Goal: Task Accomplishment & Management: Manage account settings

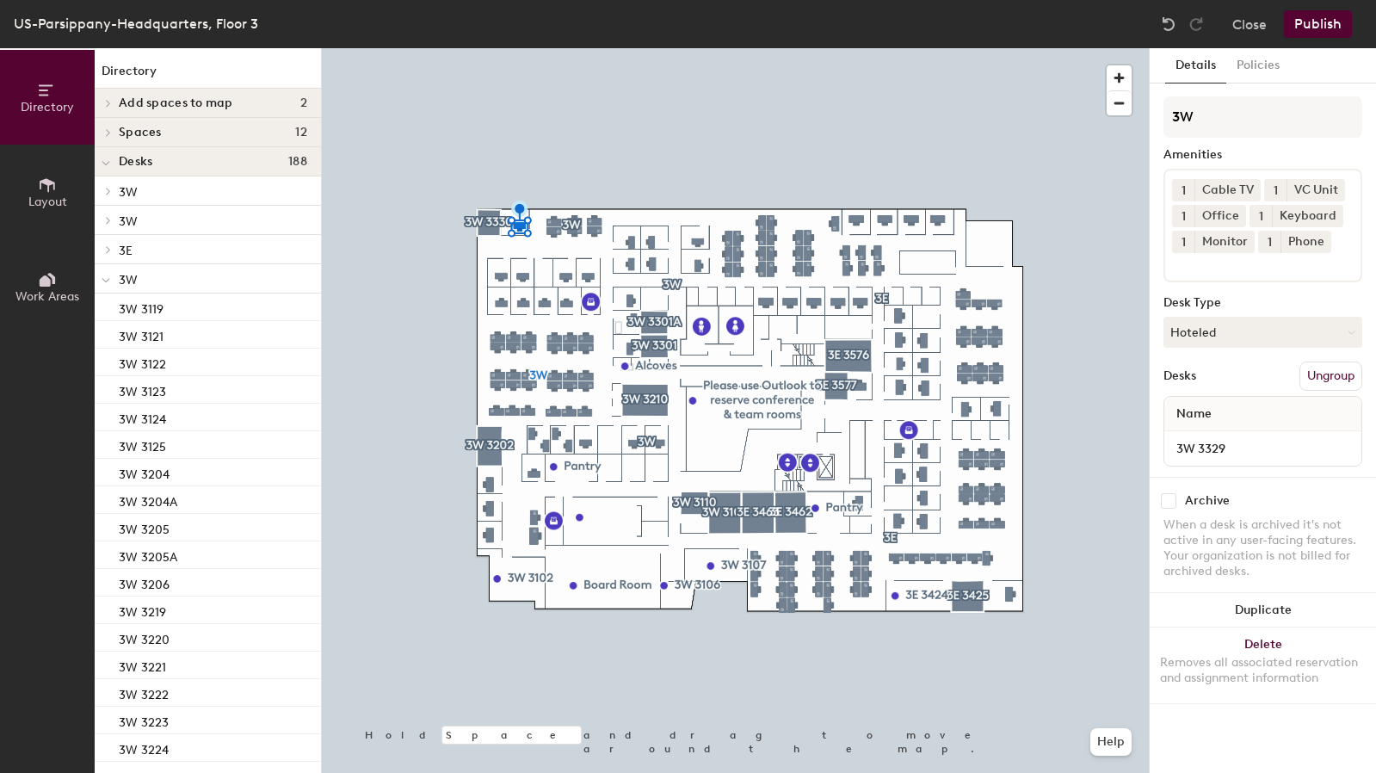
click at [1171, 502] on input "checkbox" at bounding box center [1168, 500] width 15 height 15
checkbox input "true"
click at [1325, 20] on button "Publish" at bounding box center [1318, 24] width 68 height 28
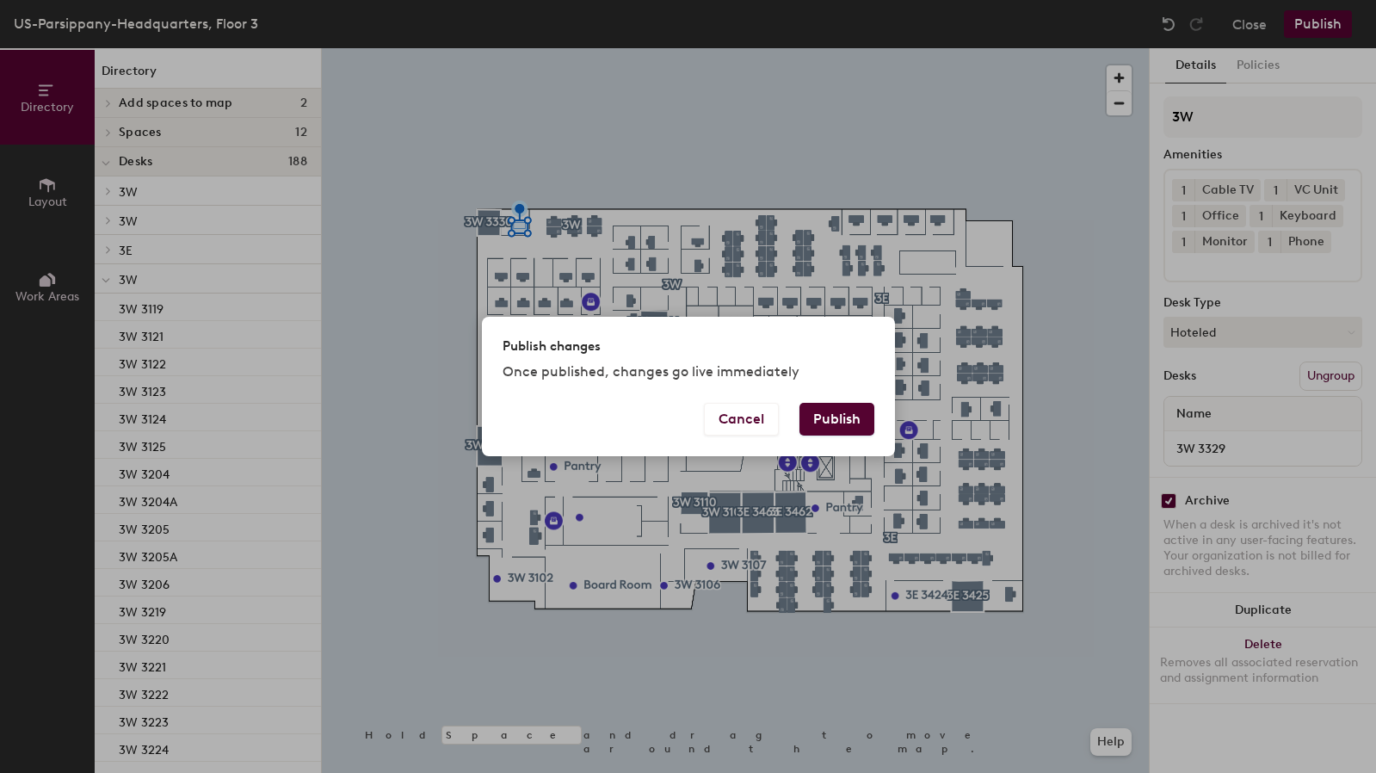
click at [836, 424] on button "Publish" at bounding box center [836, 419] width 75 height 33
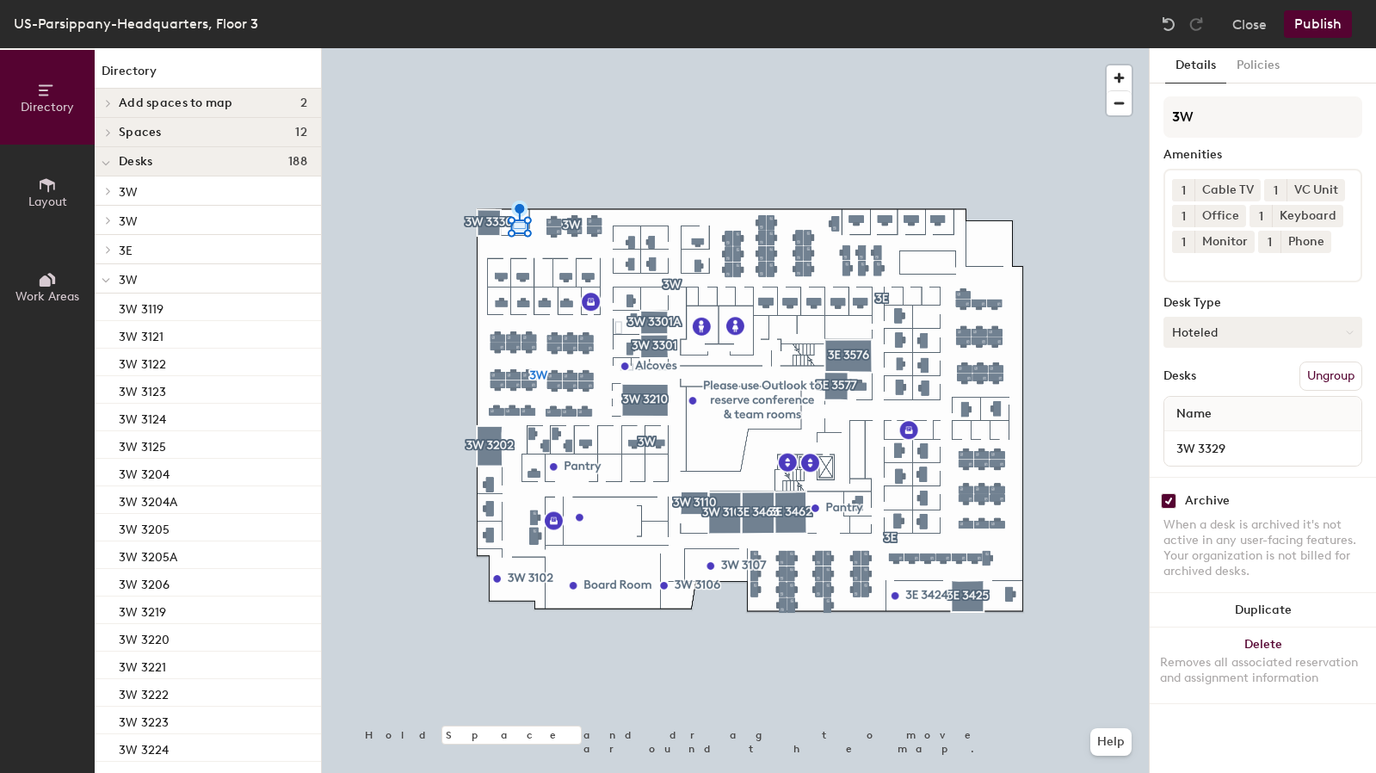
click at [1261, 337] on button "Hoteled" at bounding box center [1262, 332] width 199 height 31
click at [1219, 385] on div "Assigned" at bounding box center [1250, 386] width 172 height 26
click at [1167, 501] on input "checkbox" at bounding box center [1168, 500] width 15 height 15
checkbox input "false"
click at [1320, 29] on button "Publish" at bounding box center [1318, 24] width 68 height 28
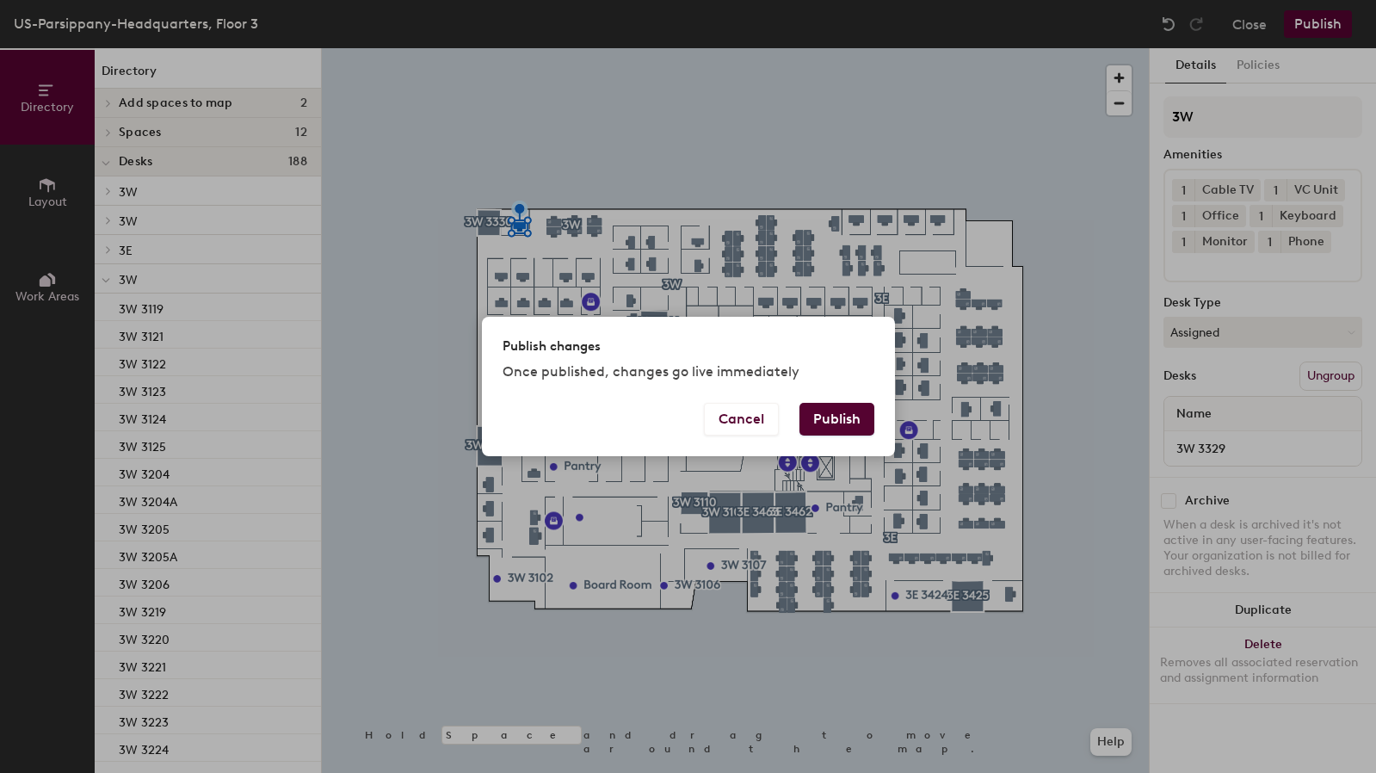
click at [853, 413] on button "Publish" at bounding box center [836, 419] width 75 height 33
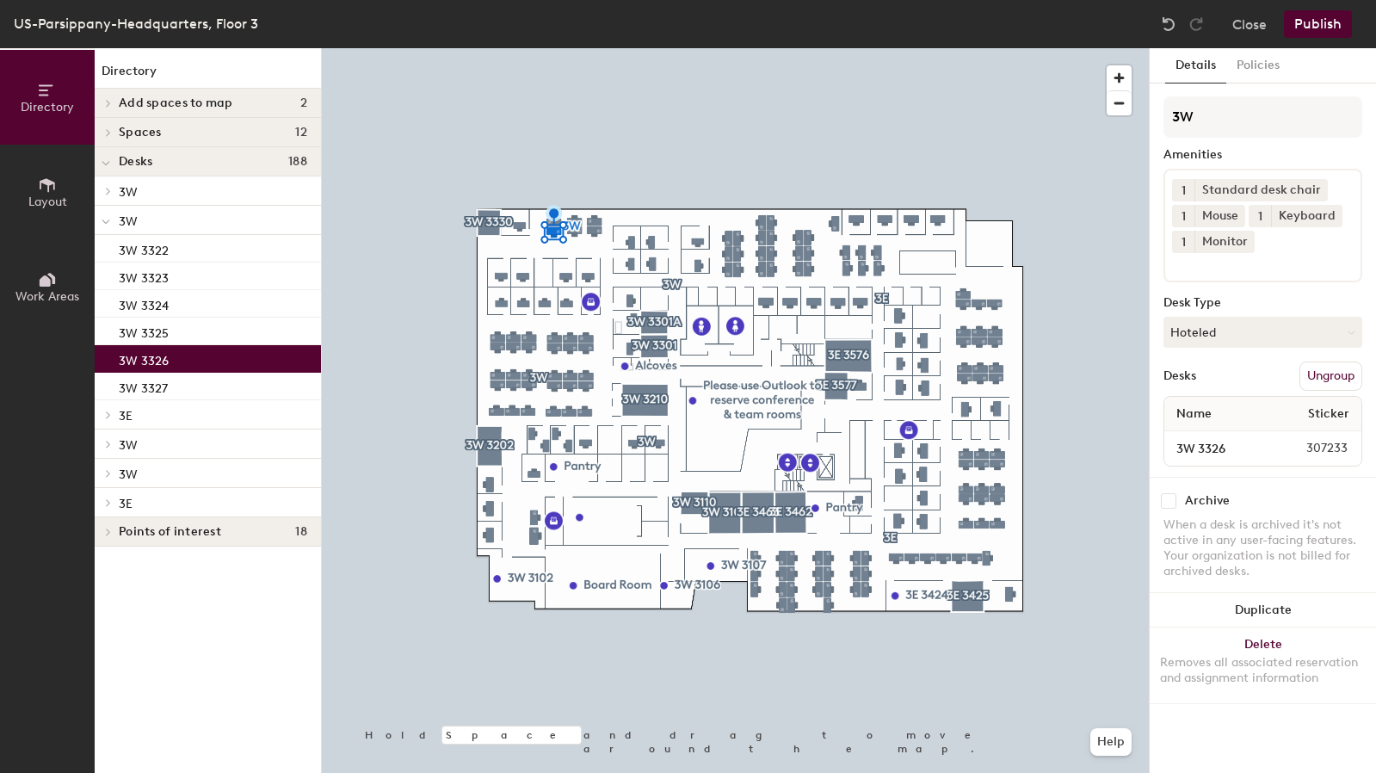
click at [1169, 501] on input "checkbox" at bounding box center [1168, 500] width 15 height 15
checkbox input "true"
click at [1330, 22] on button "Publish" at bounding box center [1318, 24] width 68 height 28
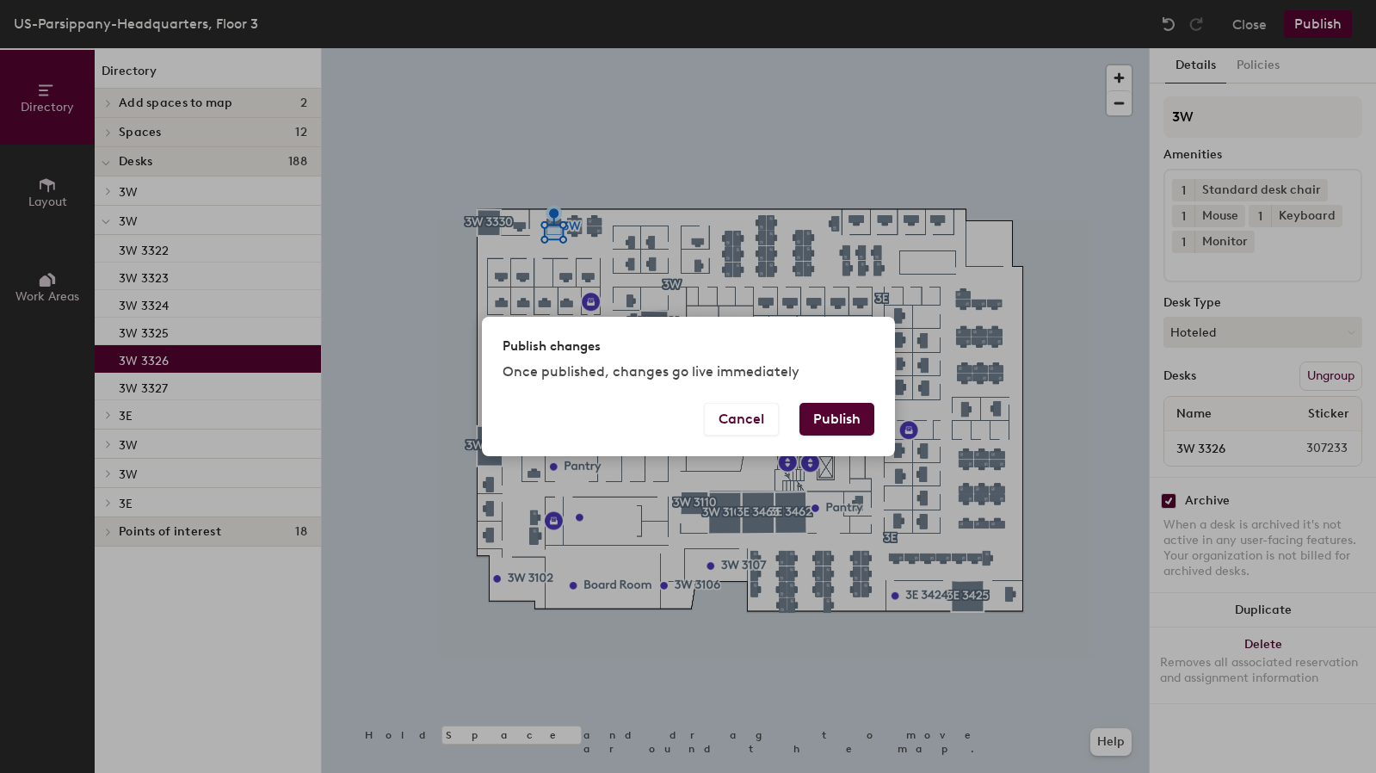
click at [850, 419] on button "Publish" at bounding box center [836, 419] width 75 height 33
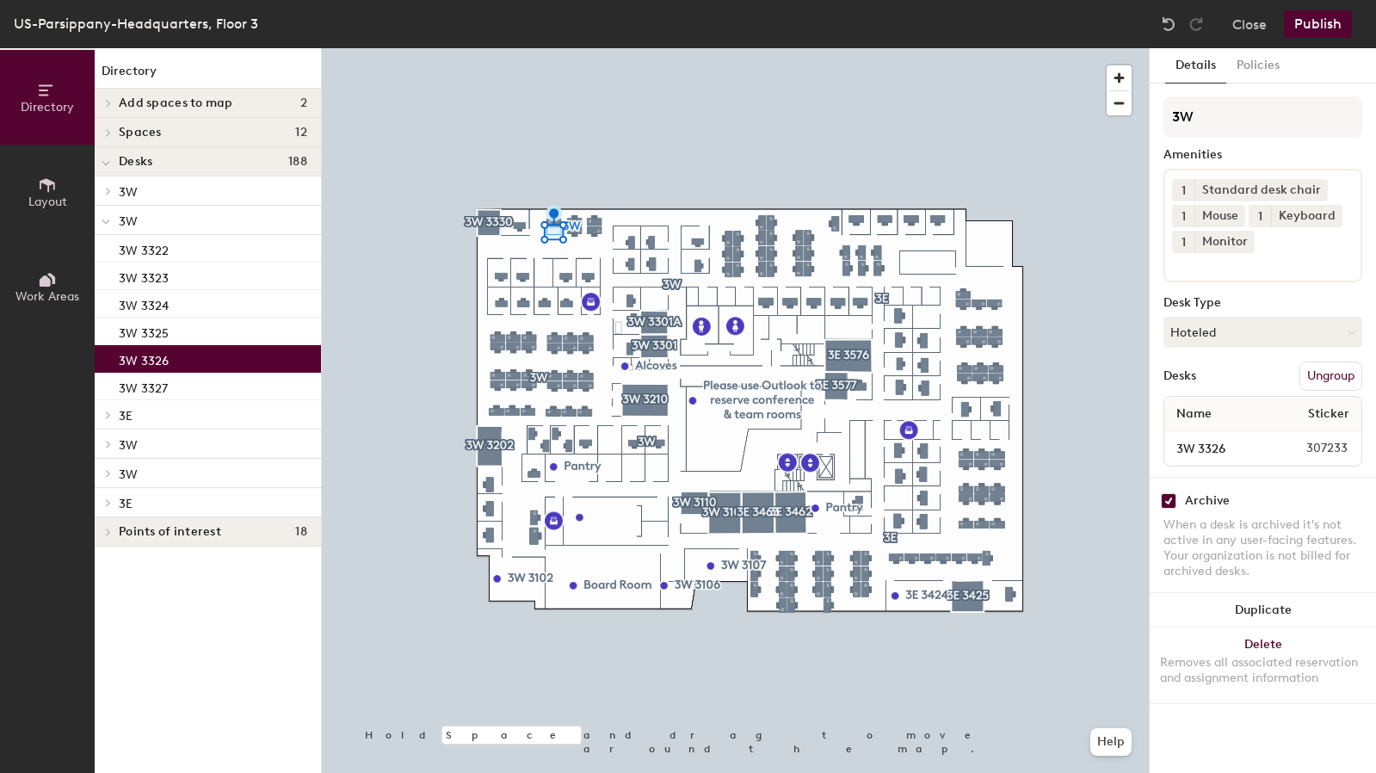
click at [1167, 496] on input "checkbox" at bounding box center [1168, 500] width 15 height 15
checkbox input "false"
click at [1239, 333] on button "Hoteled" at bounding box center [1262, 332] width 199 height 31
click at [1225, 380] on div "Assigned" at bounding box center [1250, 386] width 172 height 26
click at [1312, 27] on button "Publish" at bounding box center [1318, 24] width 68 height 28
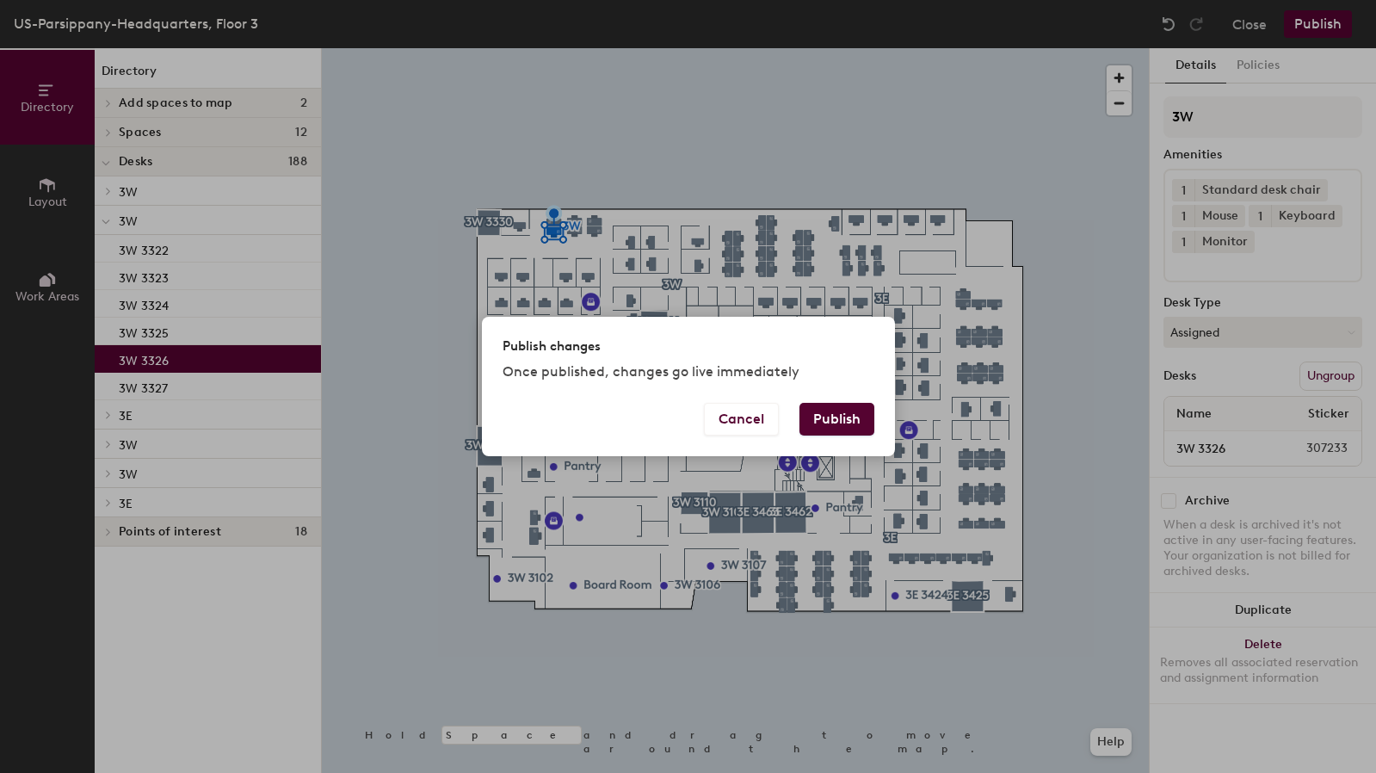
click at [835, 415] on button "Publish" at bounding box center [836, 419] width 75 height 33
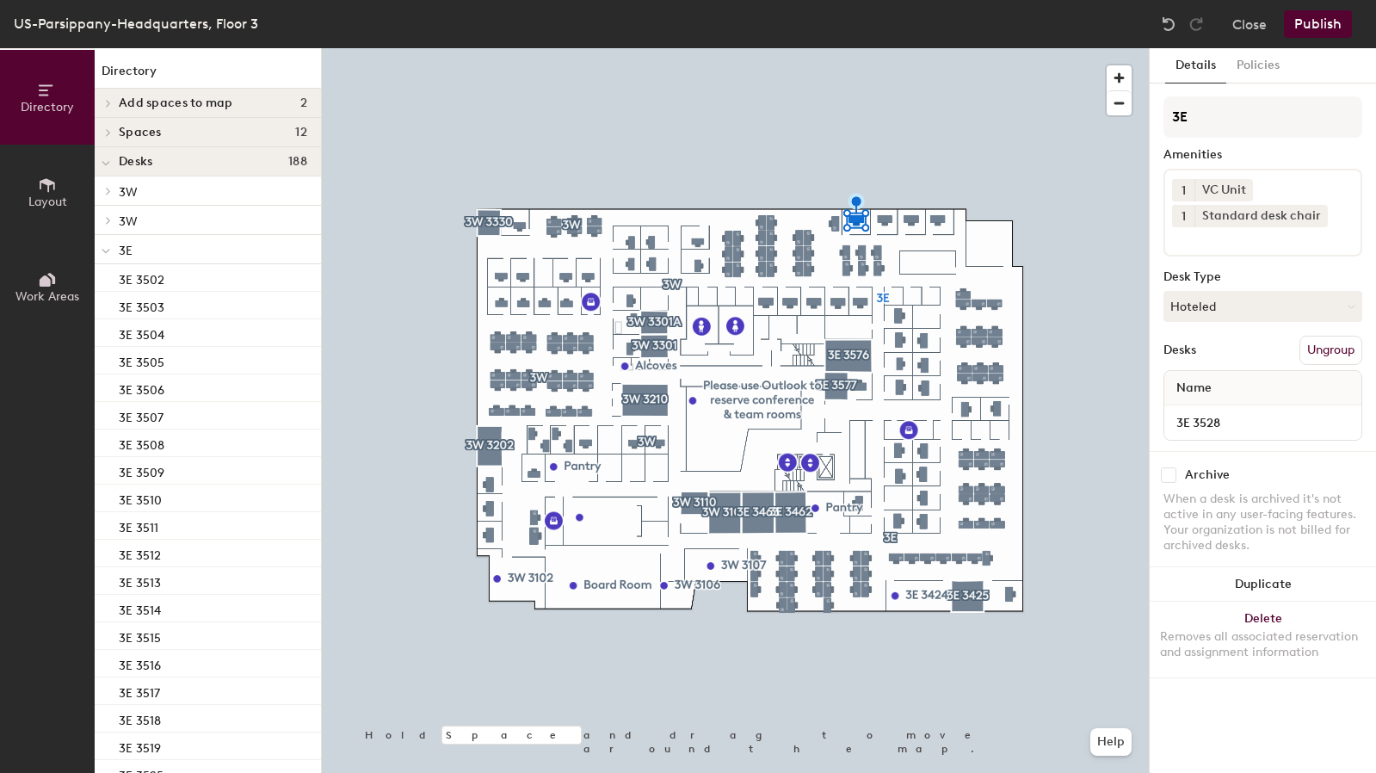
click at [1164, 474] on input "checkbox" at bounding box center [1168, 474] width 15 height 15
checkbox input "true"
click at [1334, 26] on button "Publish" at bounding box center [1318, 24] width 68 height 28
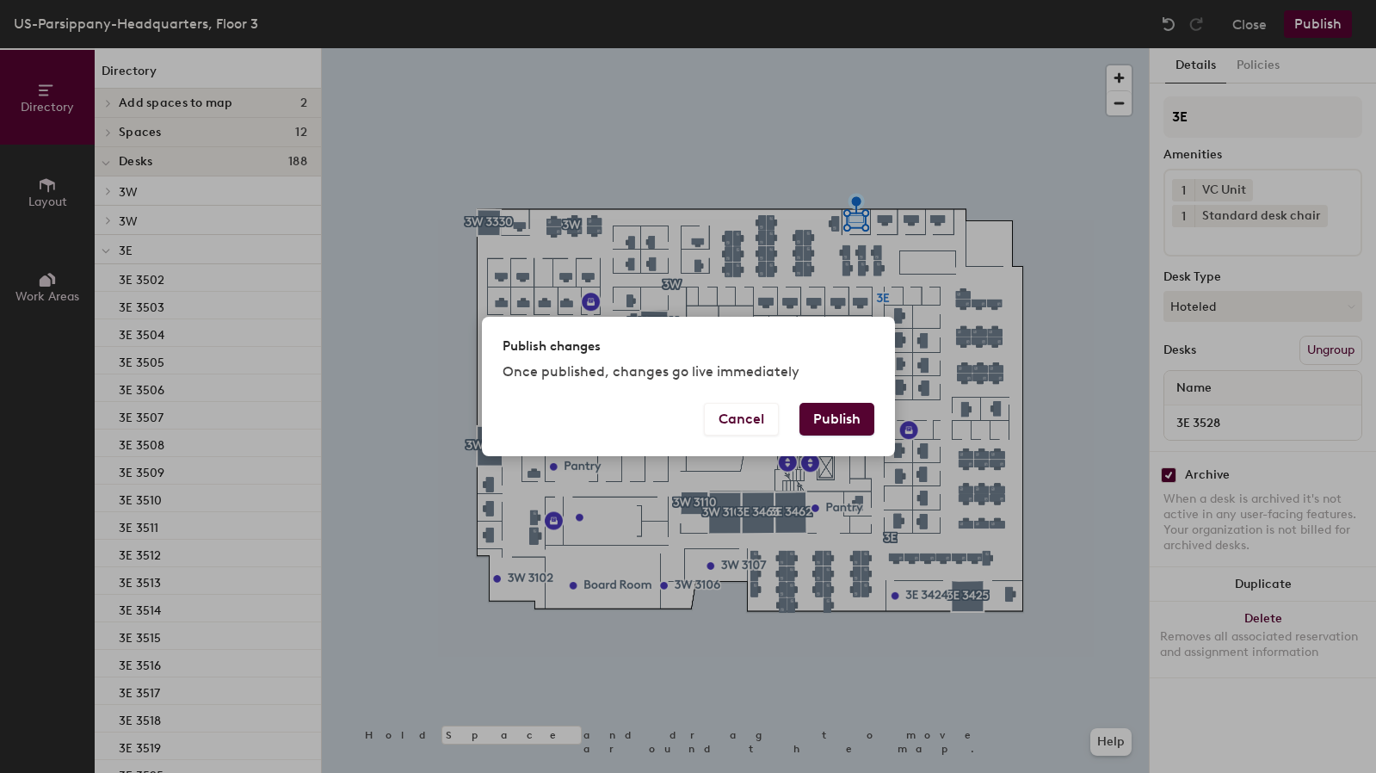
click at [852, 412] on button "Publish" at bounding box center [836, 419] width 75 height 33
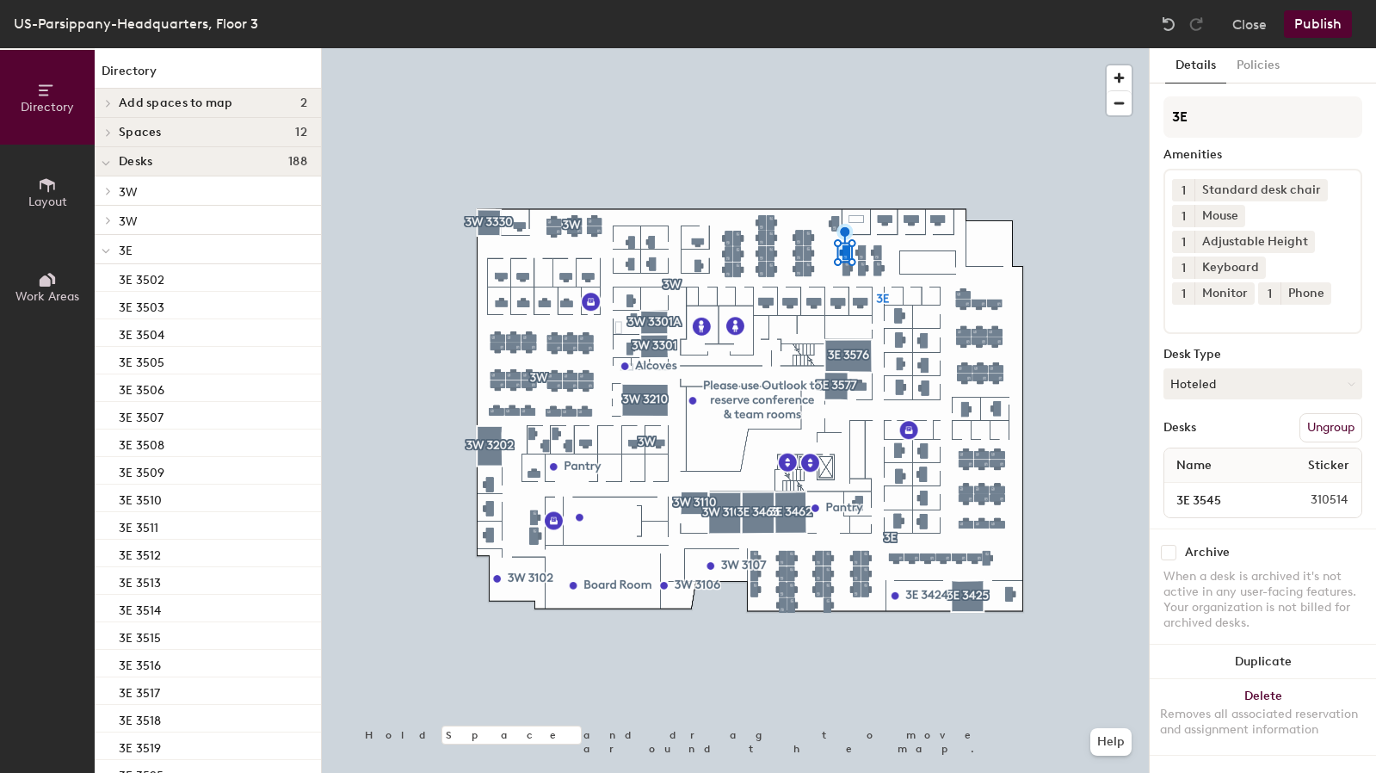
click at [1171, 552] on input "checkbox" at bounding box center [1168, 552] width 15 height 15
checkbox input "true"
click at [1308, 16] on button "Publish" at bounding box center [1318, 24] width 68 height 28
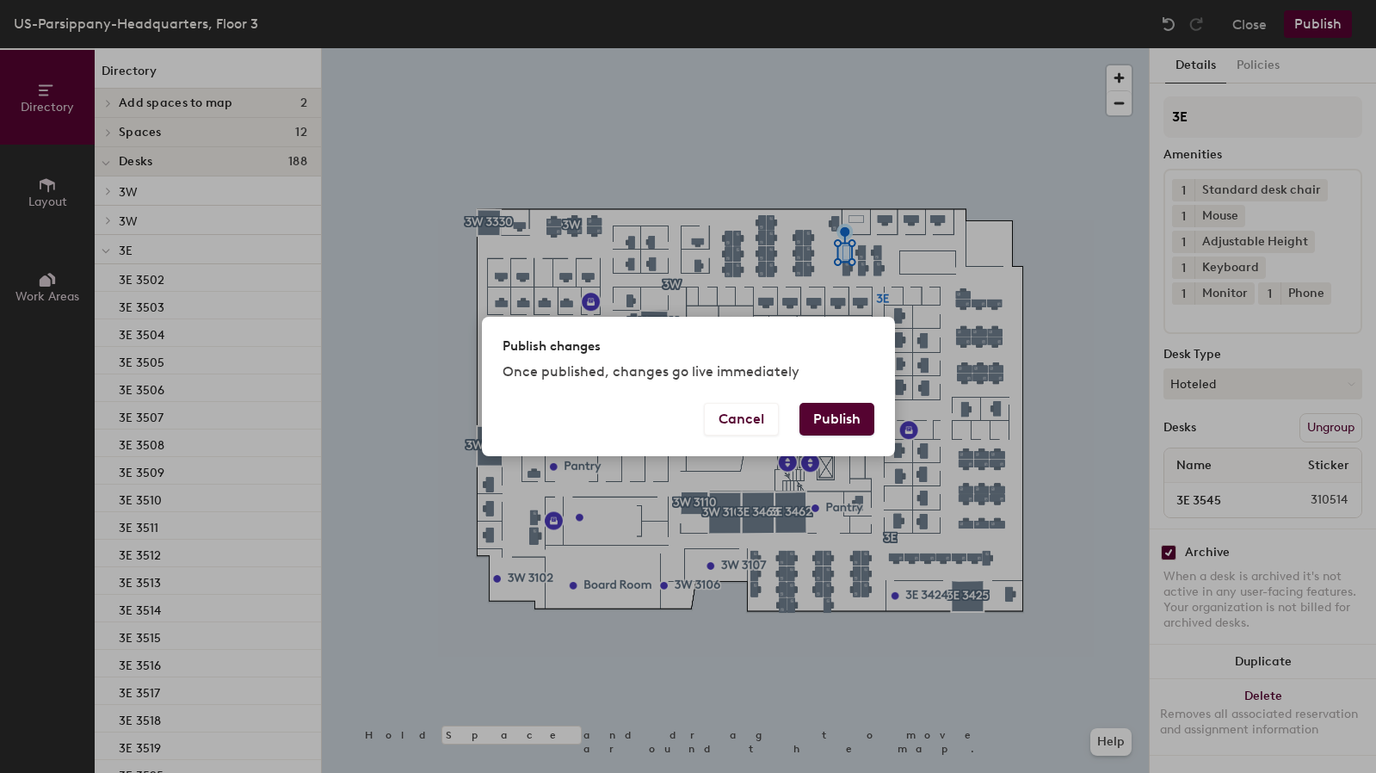
click at [828, 421] on button "Publish" at bounding box center [836, 419] width 75 height 33
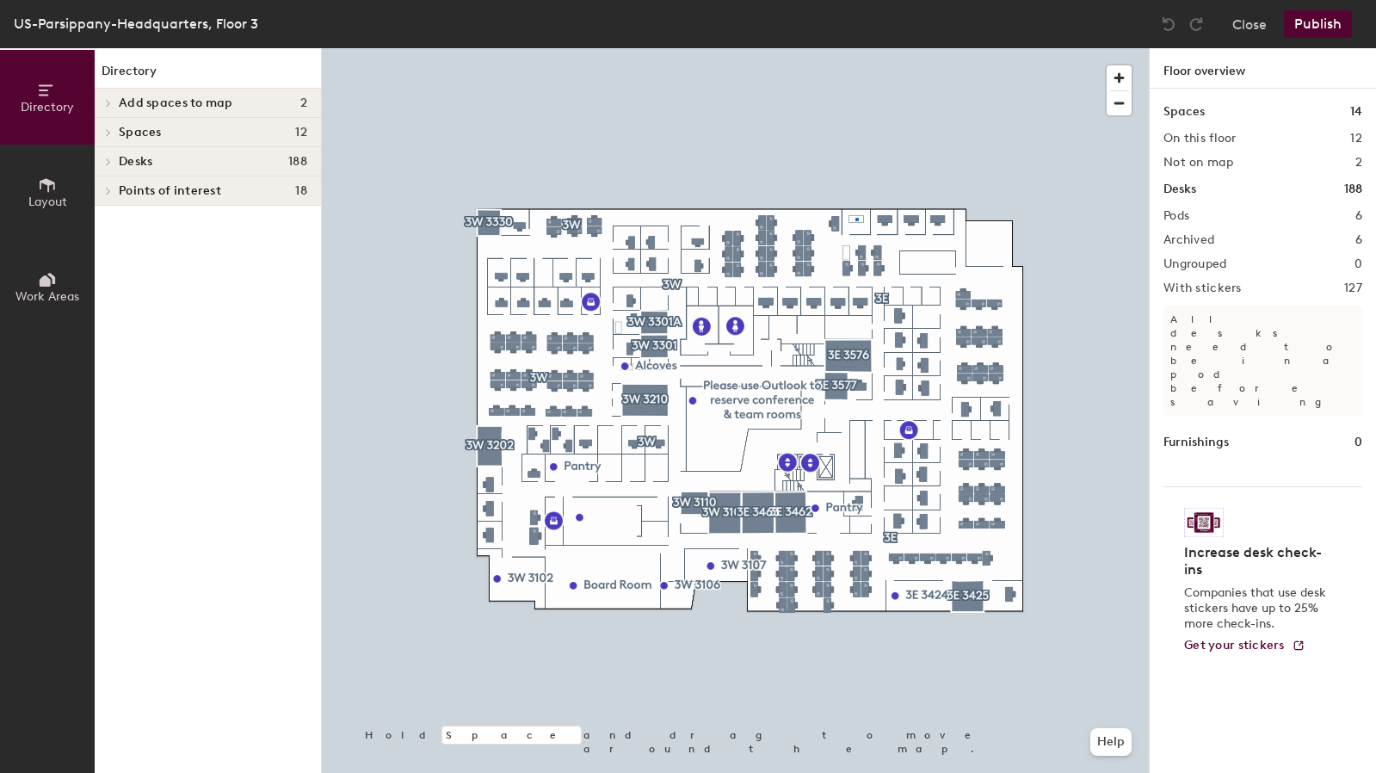
click at [855, 48] on div at bounding box center [735, 48] width 827 height 0
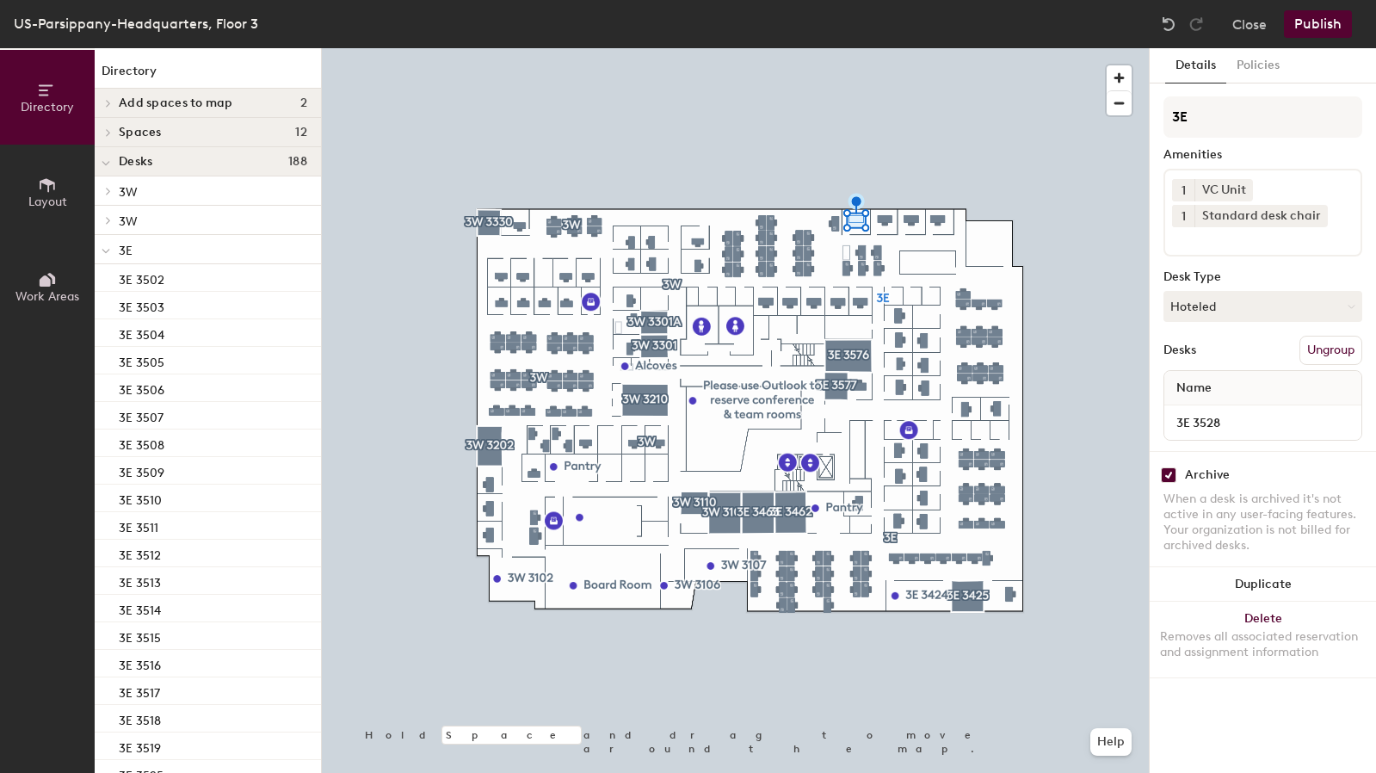
click at [1169, 474] on input "checkbox" at bounding box center [1168, 474] width 15 height 15
checkbox input "false"
click at [1224, 308] on button "Hoteled" at bounding box center [1262, 306] width 199 height 31
click at [1208, 367] on div "Assigned" at bounding box center [1250, 360] width 172 height 26
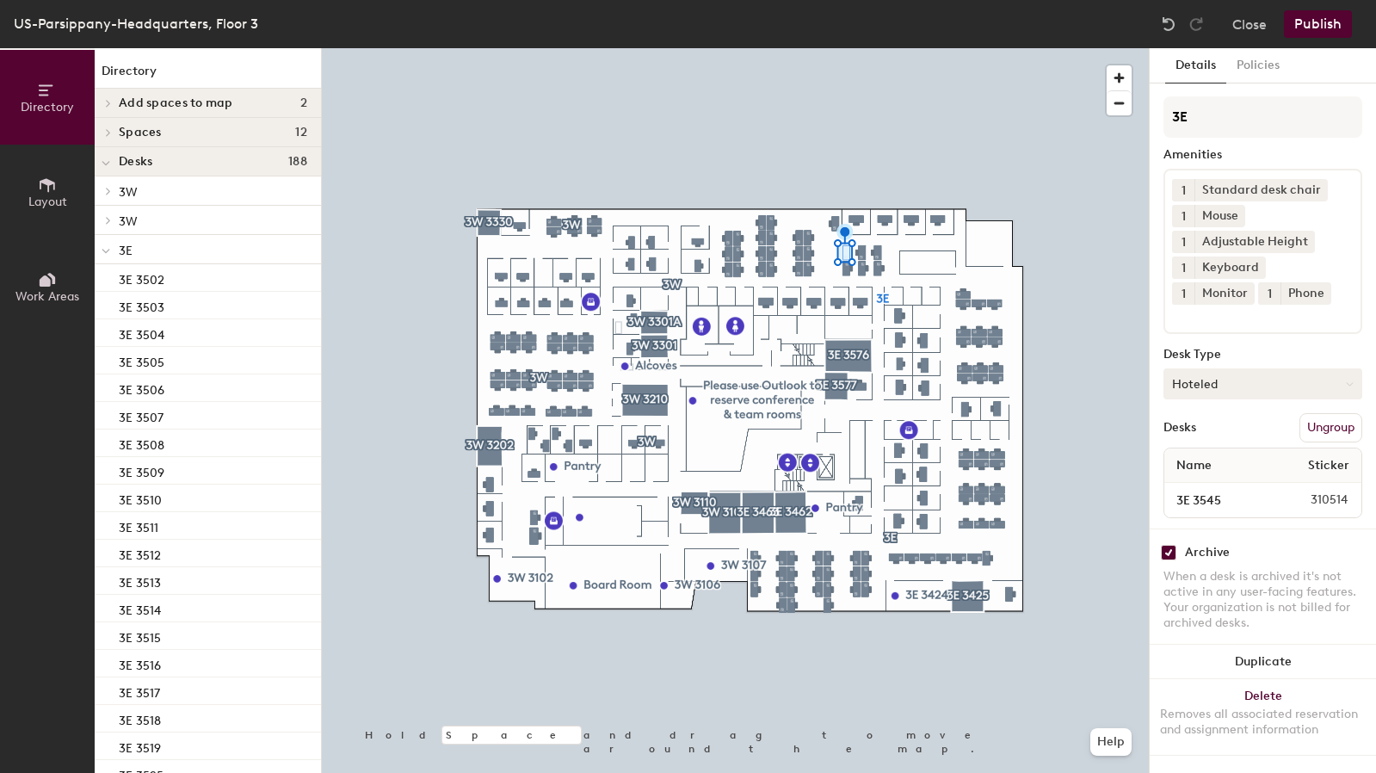
click at [1222, 385] on button "Hoteled" at bounding box center [1262, 383] width 199 height 31
click at [1200, 430] on div "Assigned" at bounding box center [1250, 437] width 172 height 26
click at [1169, 548] on input "checkbox" at bounding box center [1168, 552] width 15 height 15
checkbox input "false"
click at [1321, 25] on button "Publish" at bounding box center [1318, 24] width 68 height 28
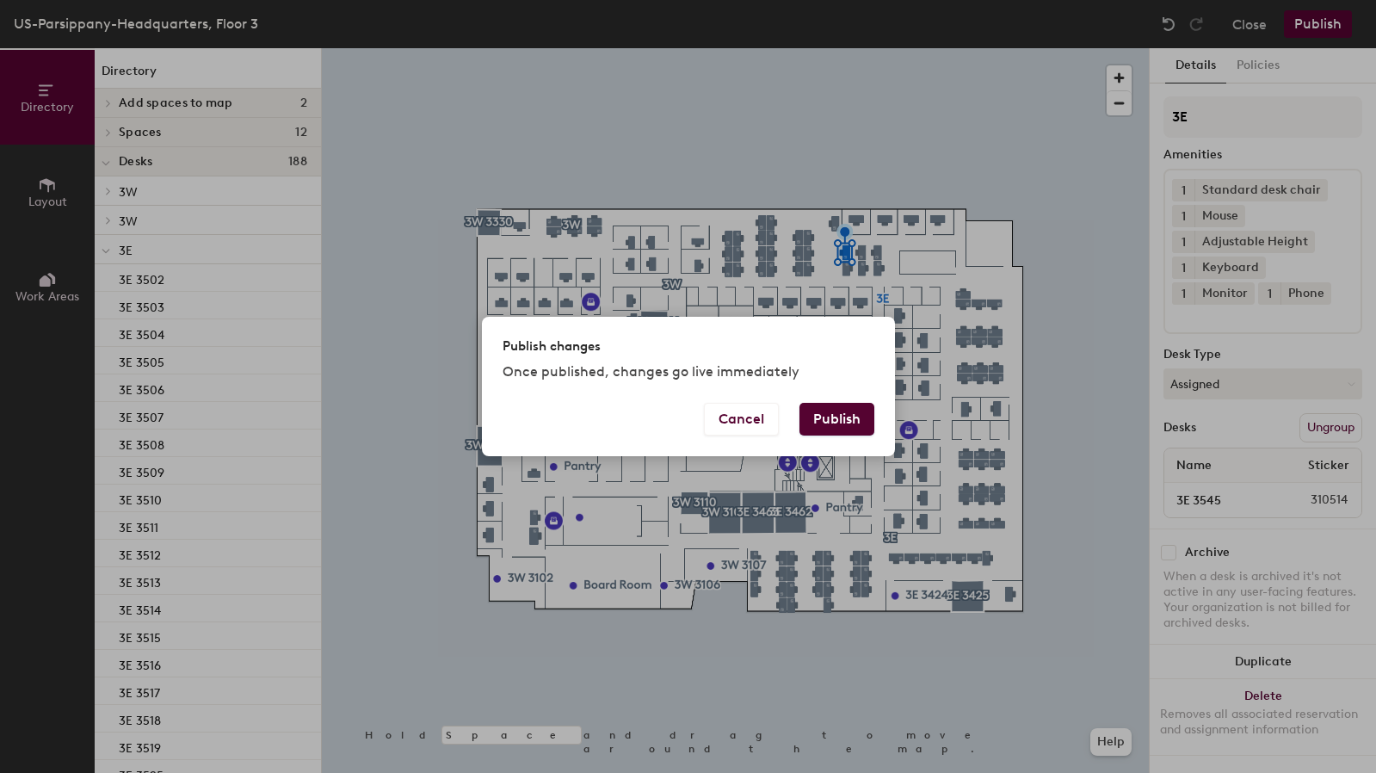
click at [849, 428] on button "Publish" at bounding box center [836, 419] width 75 height 33
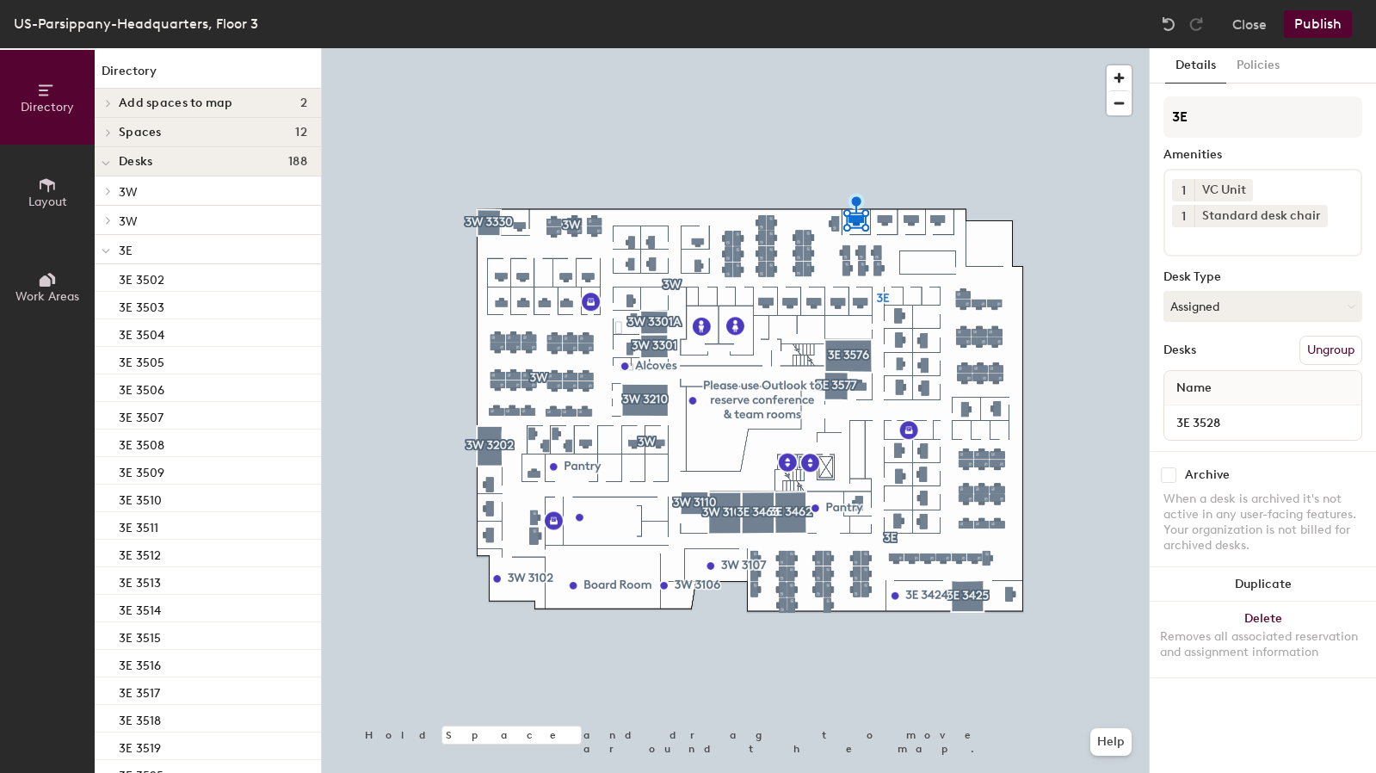
click at [1329, 24] on button "Publish" at bounding box center [1318, 24] width 68 height 28
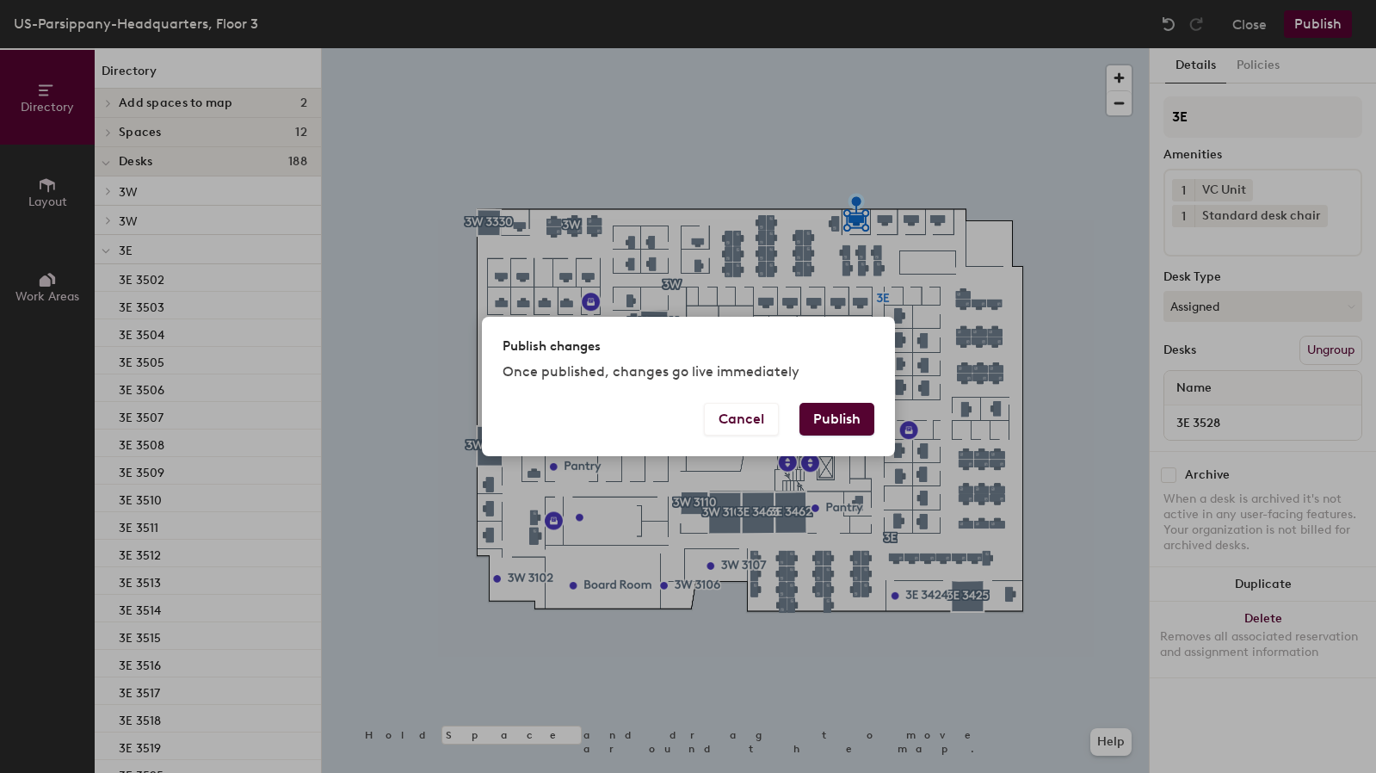
click at [830, 422] on button "Publish" at bounding box center [836, 419] width 75 height 33
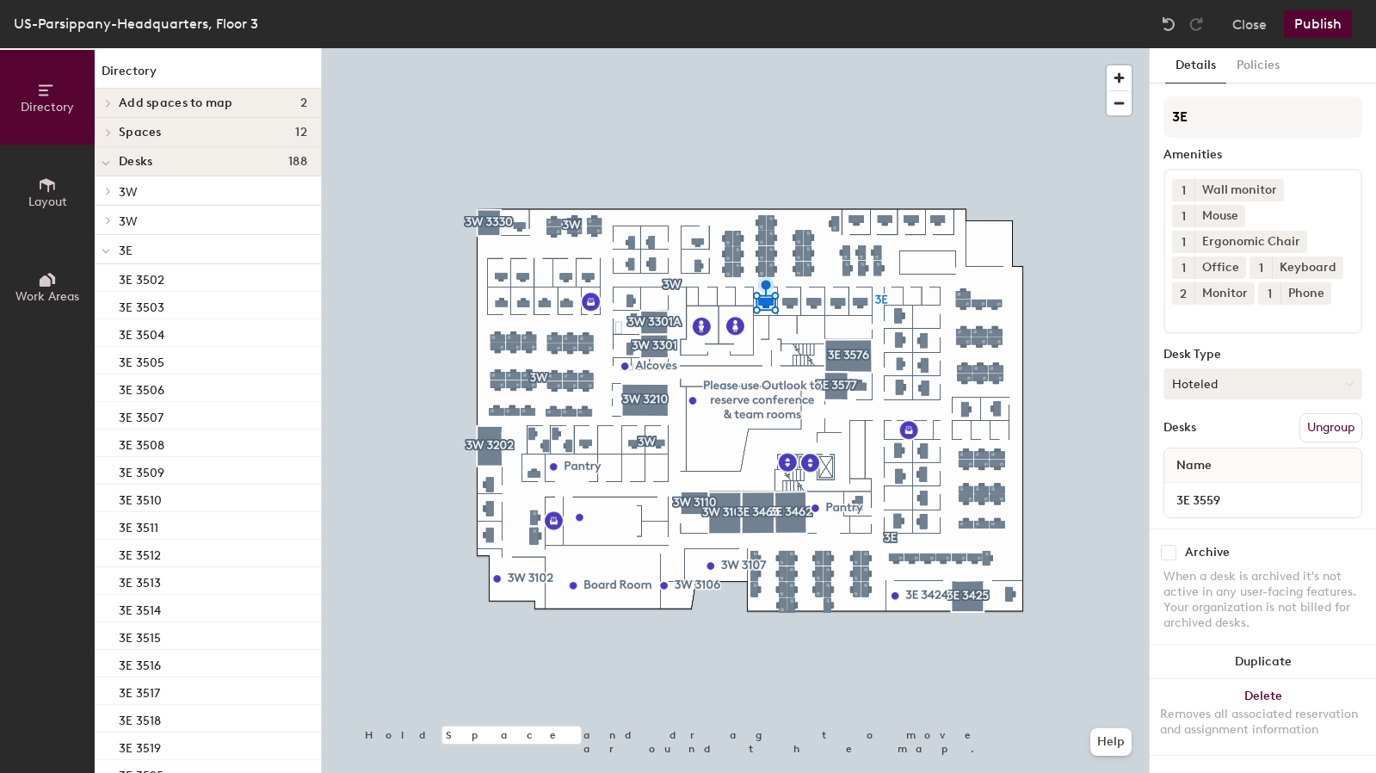
click at [1252, 399] on button "Hoteled" at bounding box center [1262, 383] width 199 height 31
click at [1218, 450] on div "Assigned" at bounding box center [1250, 437] width 172 height 26
click at [1305, 17] on button "Publish" at bounding box center [1318, 24] width 68 height 28
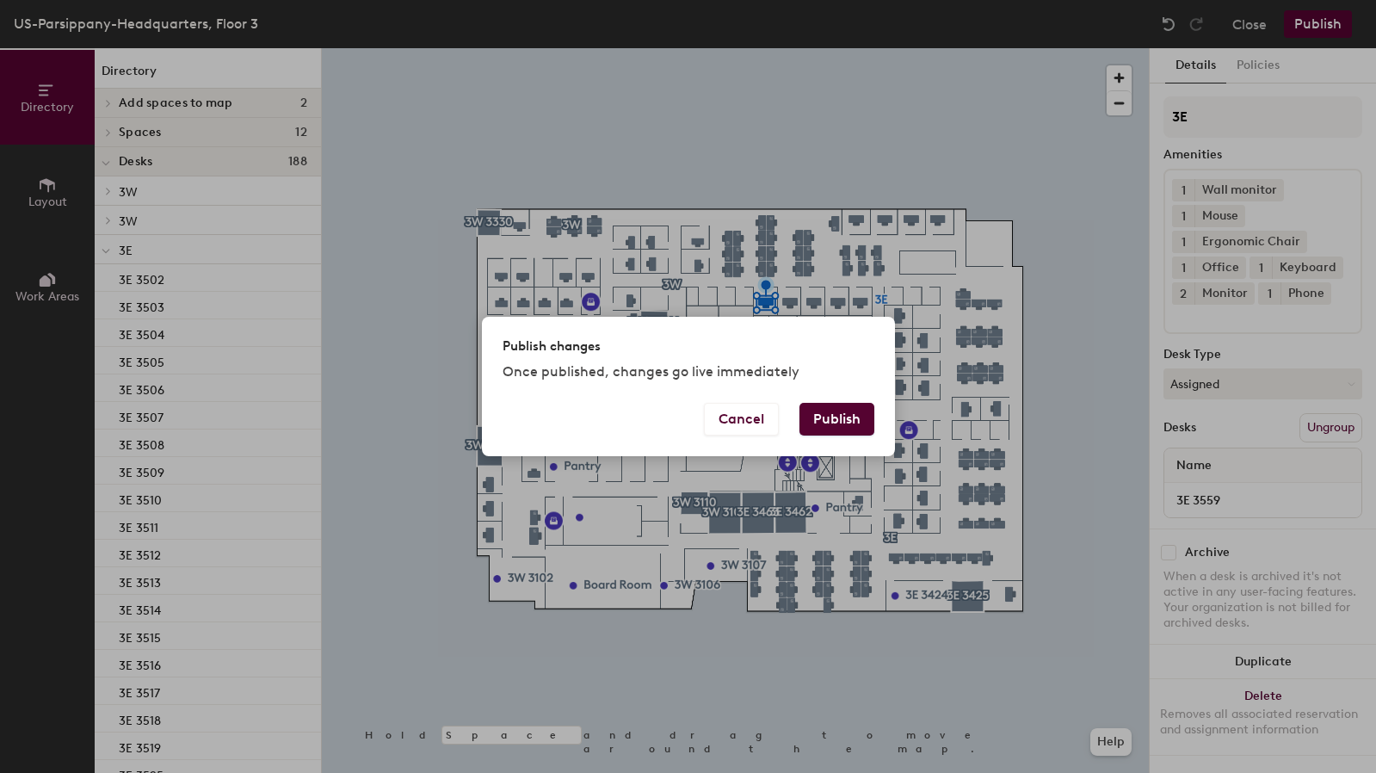
click at [860, 410] on button "Publish" at bounding box center [836, 419] width 75 height 33
